Goal: Navigation & Orientation: Find specific page/section

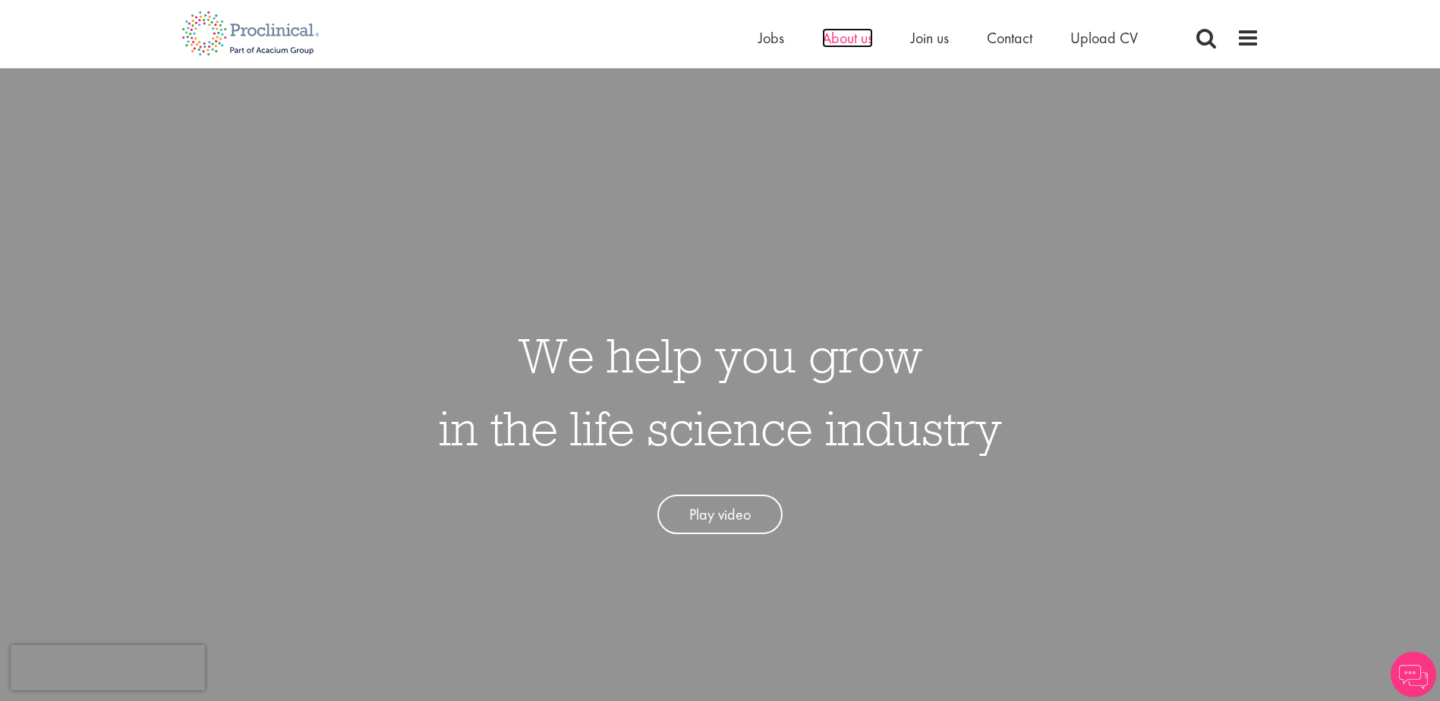
click at [833, 43] on span "About us" at bounding box center [847, 38] width 51 height 20
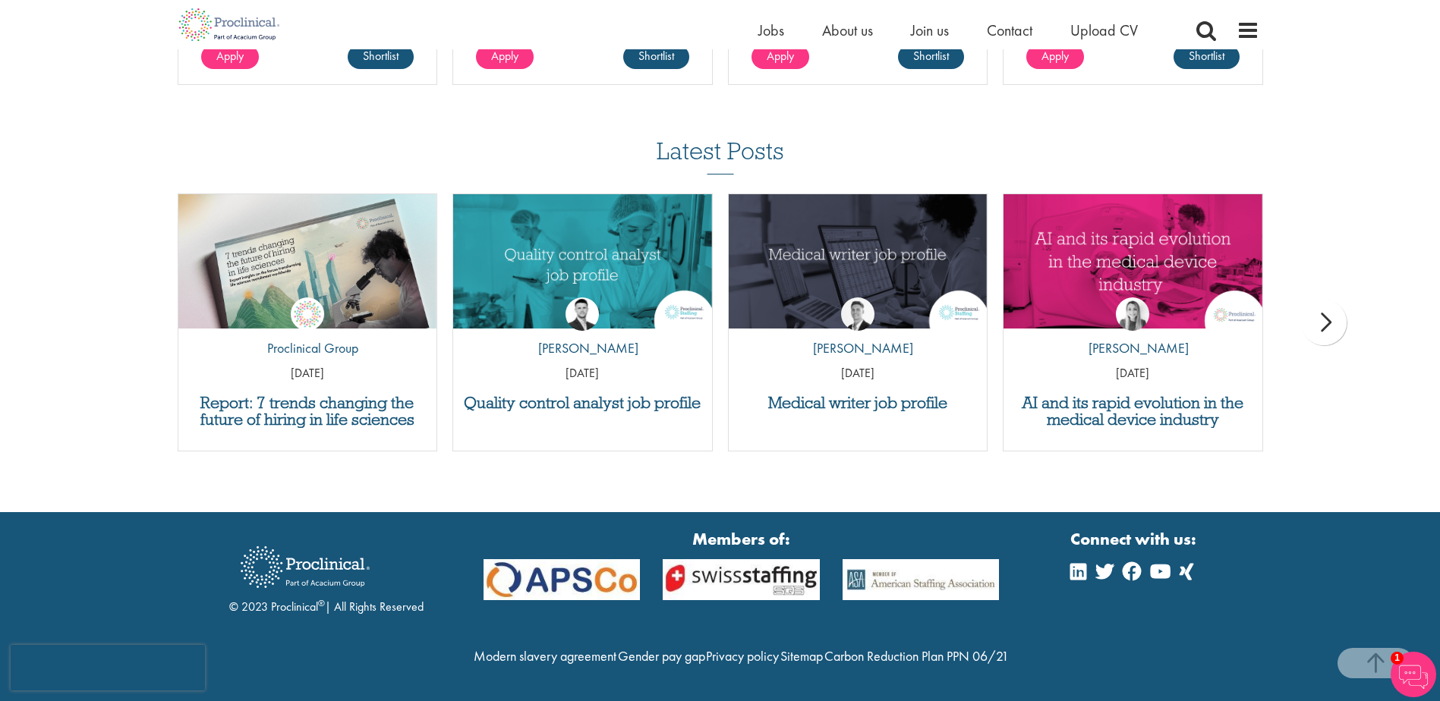
scroll to position [2664, 0]
click at [852, 33] on span "About us" at bounding box center [847, 30] width 51 height 20
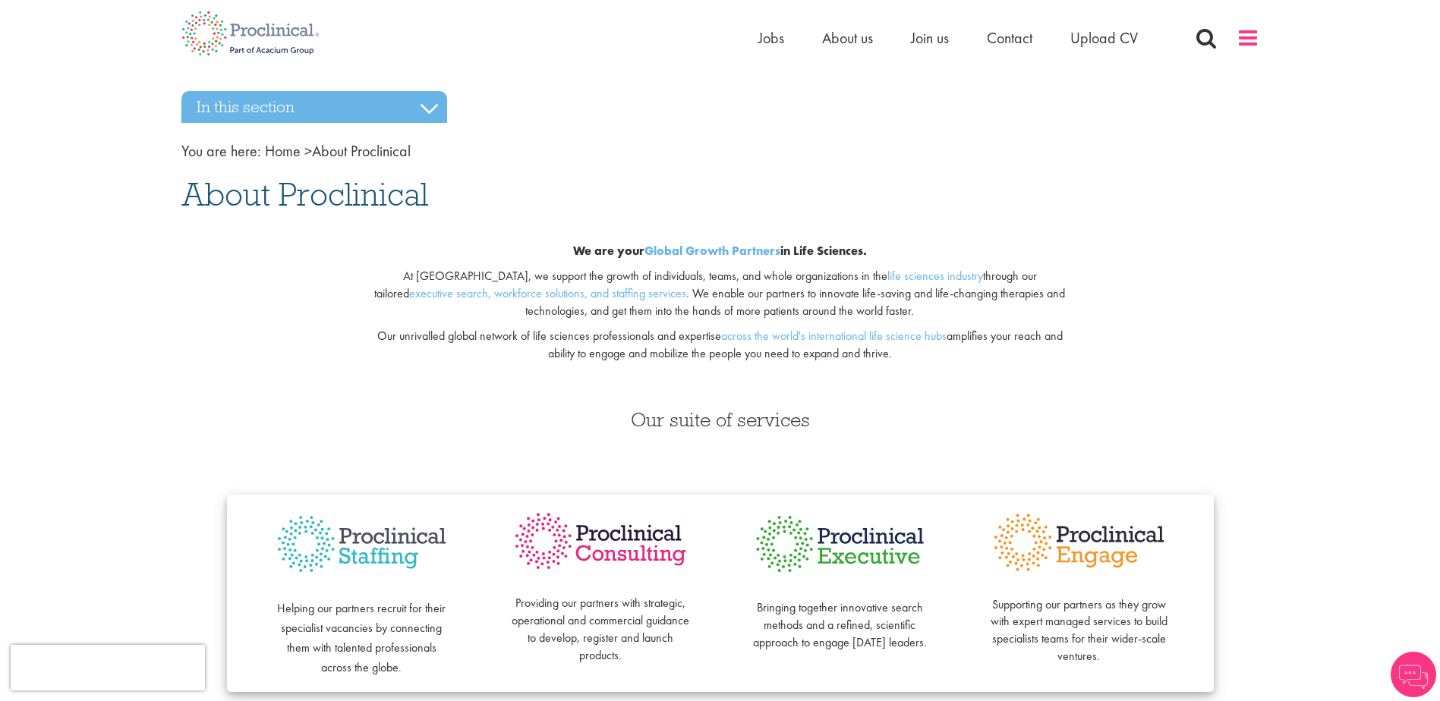
click at [1245, 39] on span at bounding box center [1248, 38] width 23 height 23
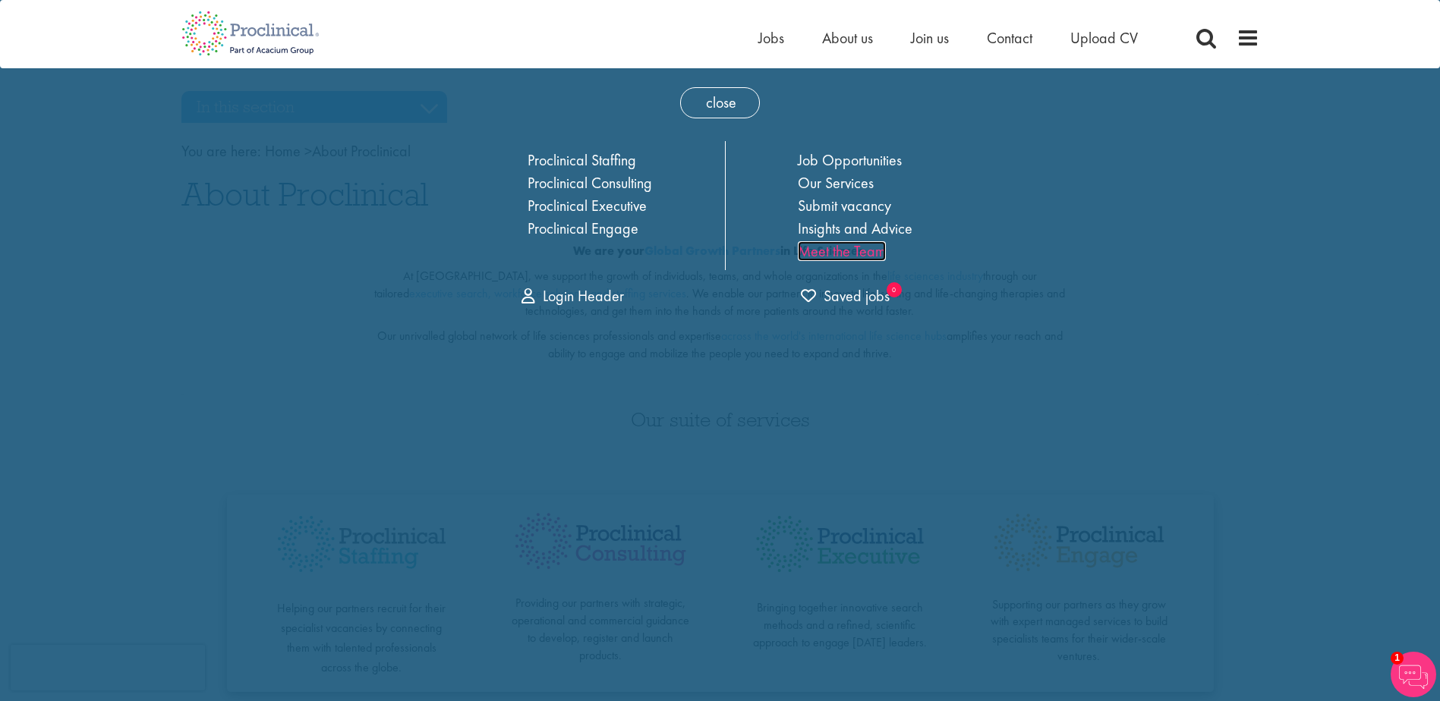
click at [867, 251] on link "Meet the Team" at bounding box center [842, 251] width 88 height 20
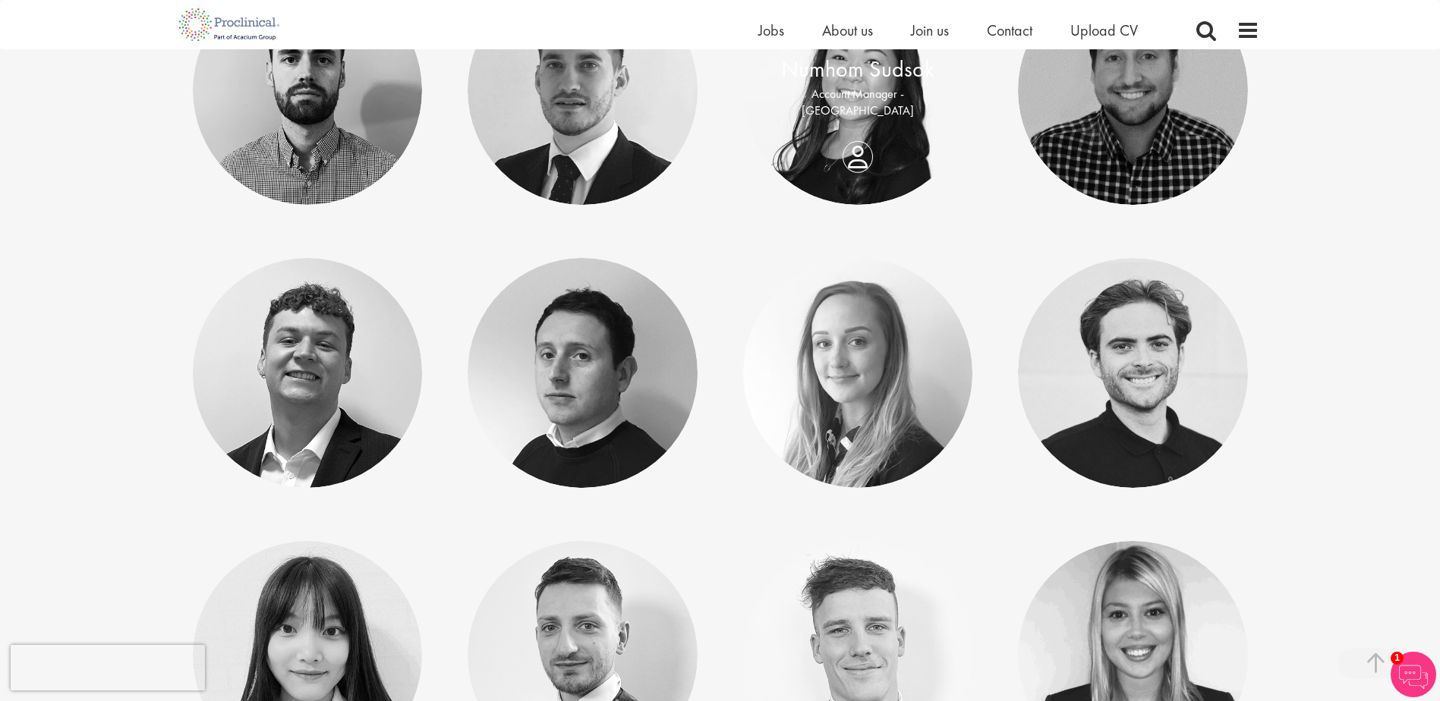
scroll to position [7136, 0]
